Goal: Find specific page/section

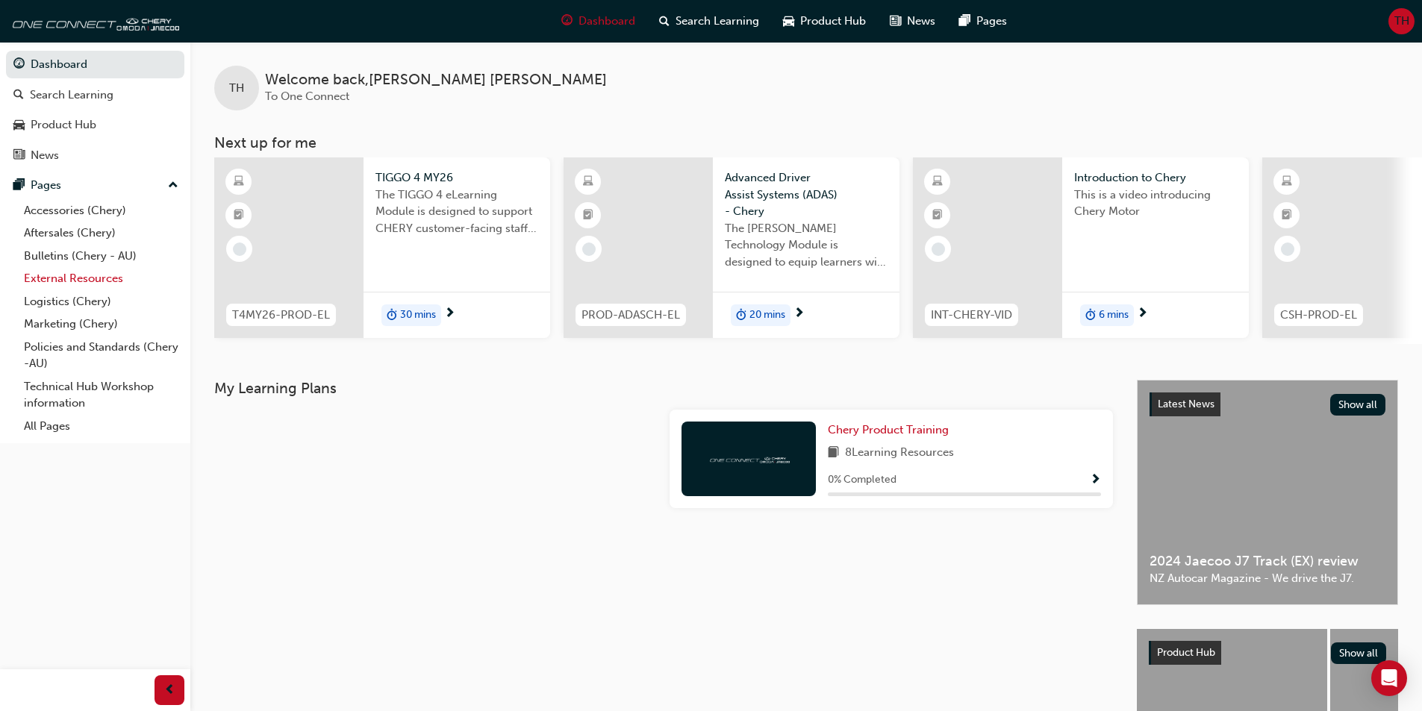
click at [54, 278] on link "External Resources" at bounding box center [101, 278] width 166 height 23
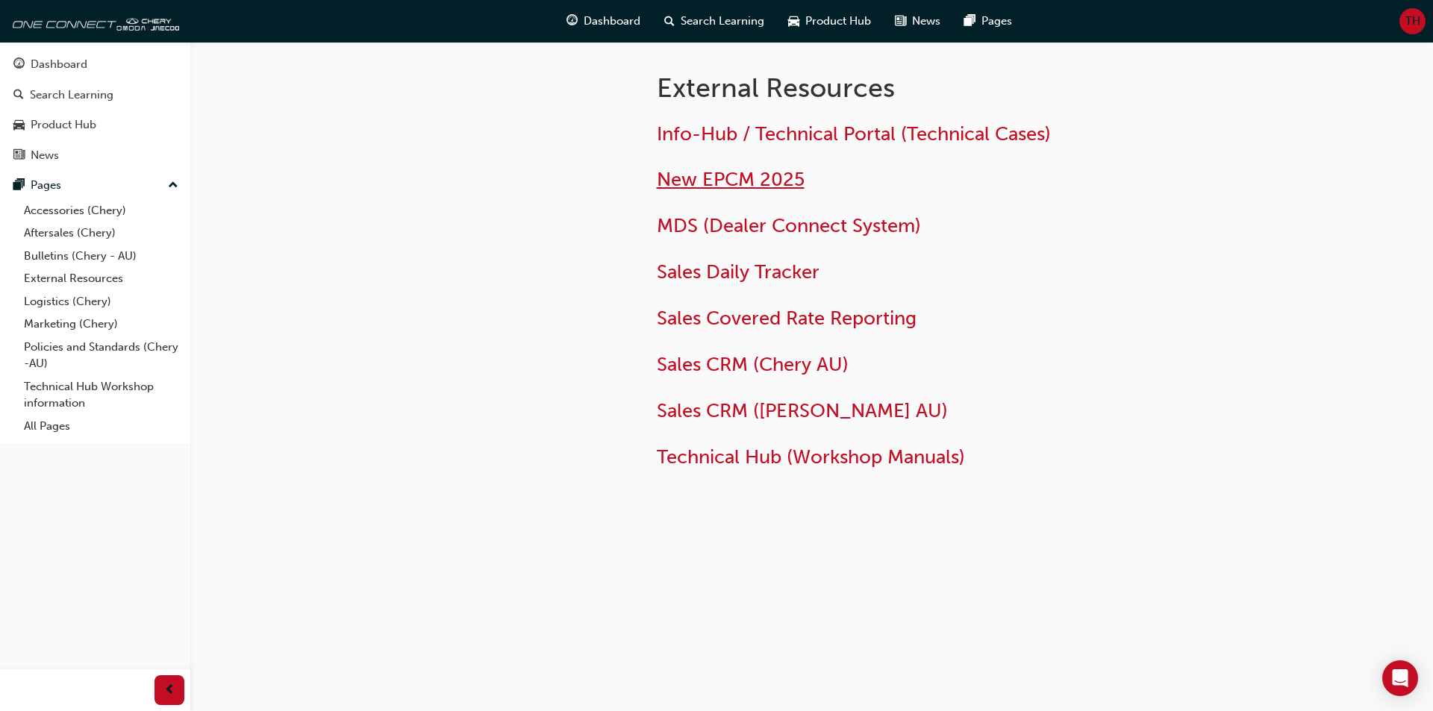
click at [729, 181] on span "New EPCM 2025" at bounding box center [731, 179] width 148 height 23
